Goal: Task Accomplishment & Management: Complete application form

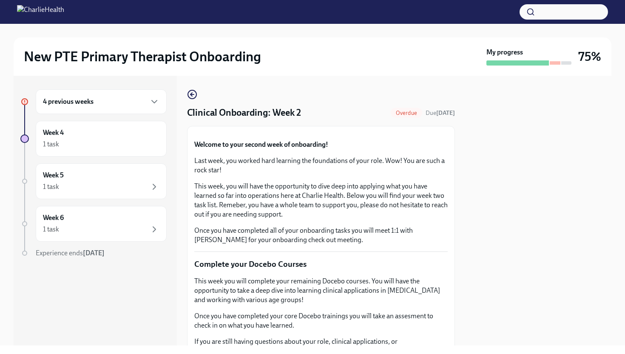
scroll to position [283, 0]
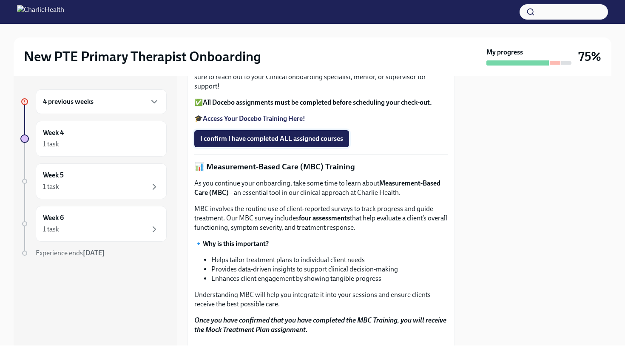
click at [308, 143] on span "I confirm I have completed ALL assigned courses" at bounding box center [271, 138] width 143 height 9
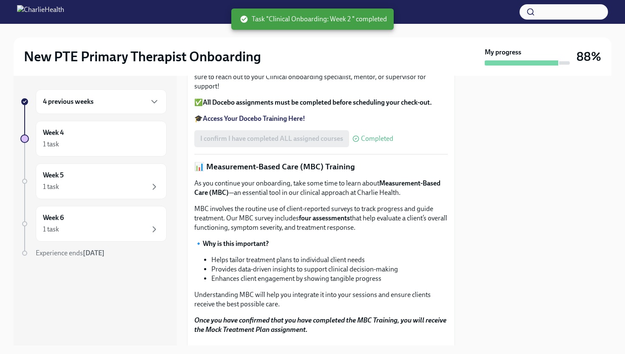
click at [557, 234] on div at bounding box center [538, 211] width 146 height 270
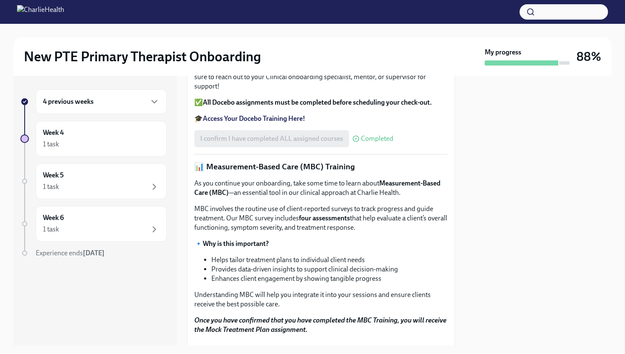
click at [431, 147] on div "I confirm I have completed ALL assigned courses Completed" at bounding box center [320, 138] width 253 height 17
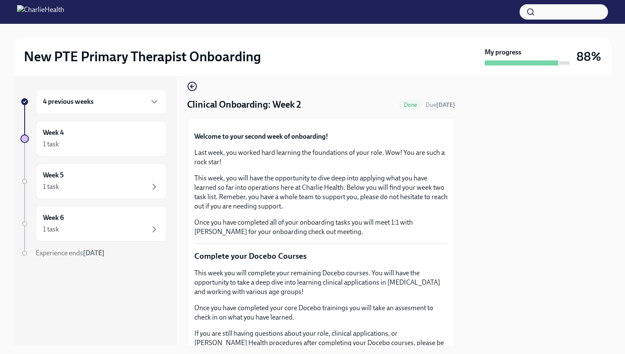
scroll to position [0, 0]
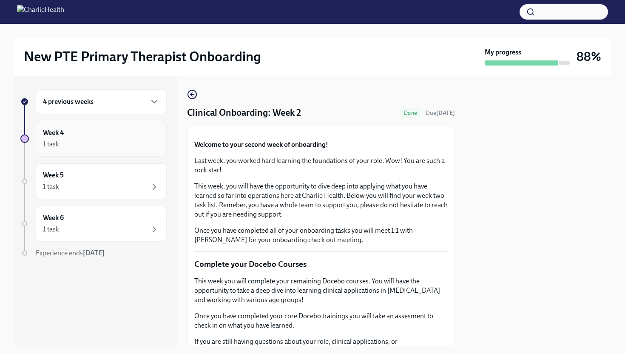
click at [128, 135] on div "Week 4 1 task" at bounding box center [101, 138] width 116 height 21
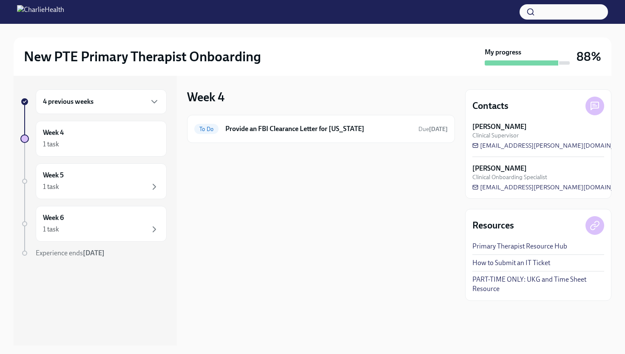
click at [140, 111] on div "4 previous weeks" at bounding box center [101, 101] width 131 height 25
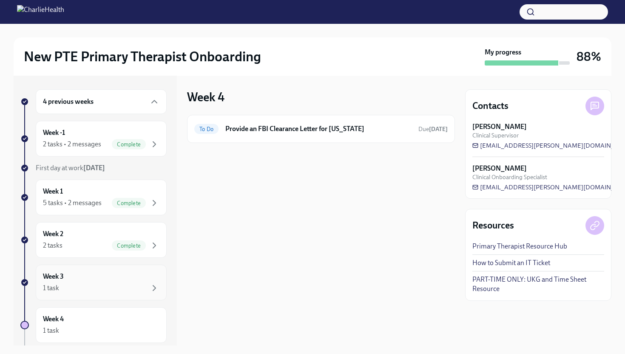
click at [148, 283] on div "1 task" at bounding box center [101, 288] width 116 height 10
click at [136, 322] on div "Week 4 1 task" at bounding box center [101, 324] width 116 height 21
click at [147, 207] on div "Complete" at bounding box center [136, 203] width 48 height 10
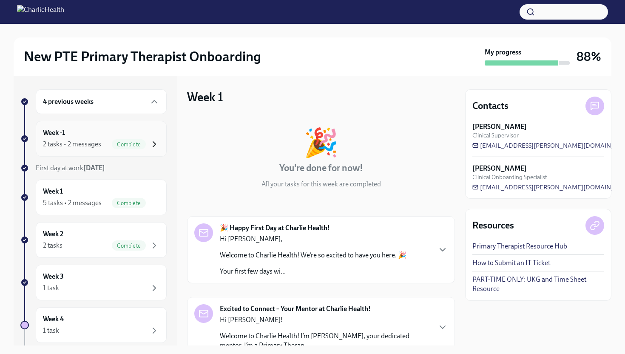
click at [149, 145] on icon "button" at bounding box center [154, 144] width 10 height 10
